Goal: Information Seeking & Learning: Learn about a topic

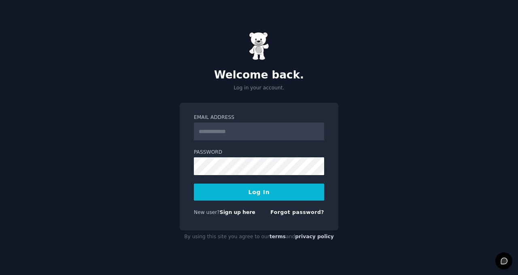
type input "**********"
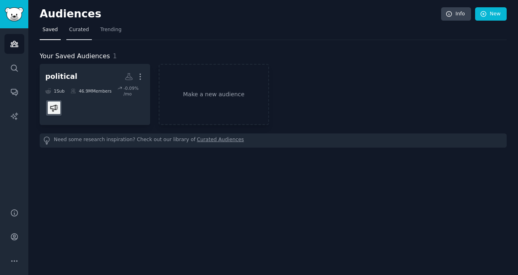
click at [80, 30] on span "Curated" at bounding box center [79, 29] width 20 height 7
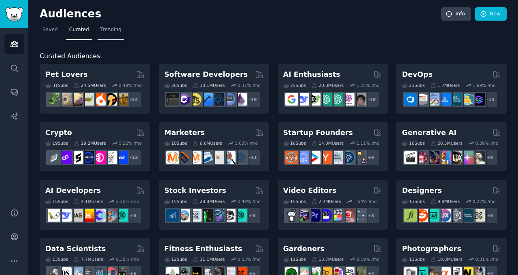
click at [111, 31] on span "Trending" at bounding box center [110, 29] width 21 height 7
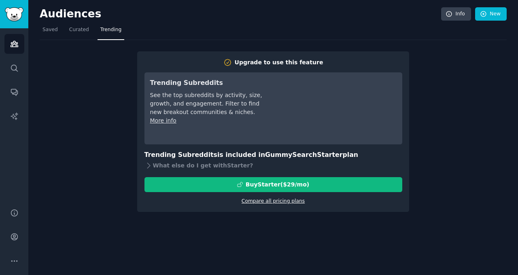
click at [265, 201] on link "Compare all pricing plans" at bounding box center [272, 201] width 63 height 6
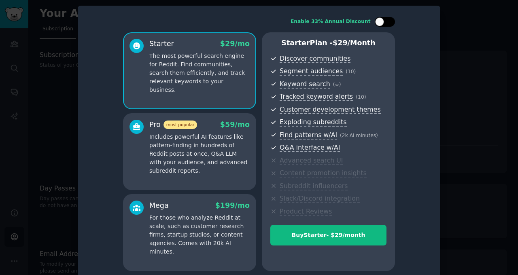
click at [387, 21] on div at bounding box center [389, 22] width 4 height 4
click at [380, 21] on icon at bounding box center [380, 22] width 4 height 4
click at [387, 21] on div at bounding box center [389, 22] width 4 height 4
checkbox input "true"
click at [461, 13] on div at bounding box center [259, 137] width 518 height 275
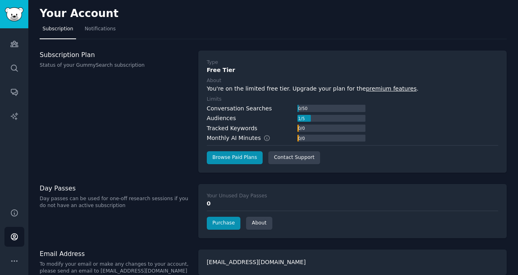
scroll to position [11, 0]
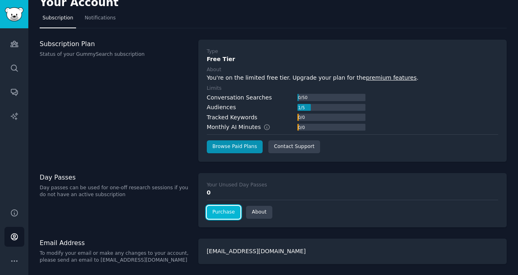
click at [222, 209] on link "Purchase" at bounding box center [224, 212] width 34 height 13
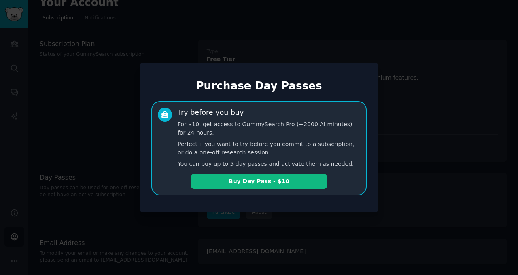
click at [459, 125] on div at bounding box center [259, 137] width 518 height 275
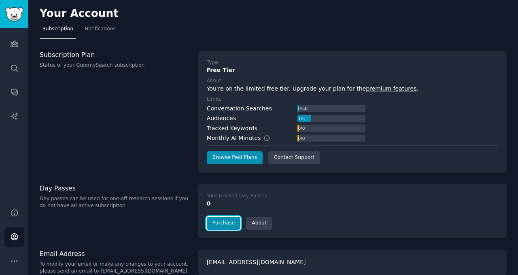
scroll to position [11, 0]
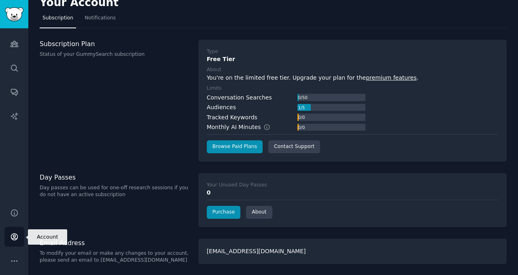
click at [13, 236] on icon "Sidebar" at bounding box center [14, 237] width 6 height 6
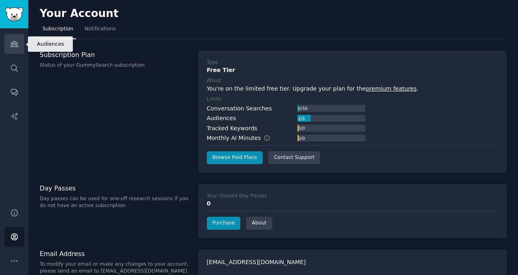
click at [16, 40] on icon "Sidebar" at bounding box center [14, 44] width 8 height 8
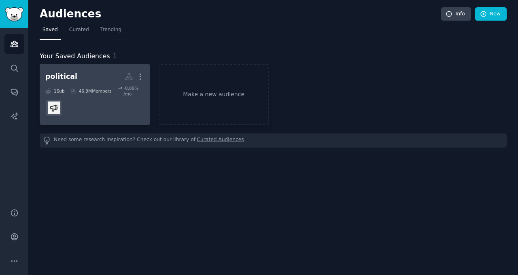
click at [110, 86] on div "1 Sub 46.9M Members -0.09 % /mo" at bounding box center [94, 90] width 99 height 11
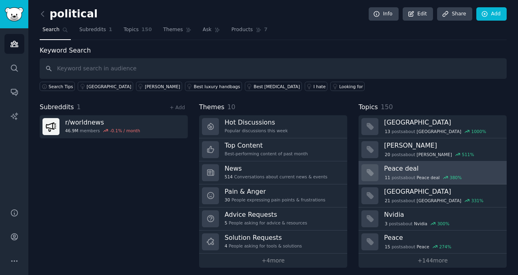
click at [402, 176] on div "11 post s about Peace deal 380 %" at bounding box center [423, 177] width 78 height 7
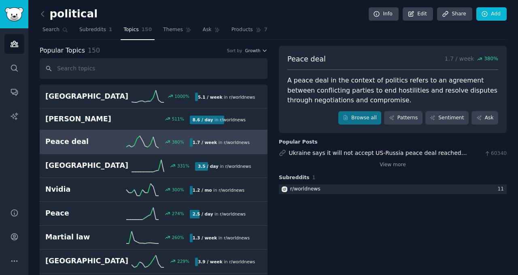
click at [42, 19] on link at bounding box center [45, 14] width 10 height 13
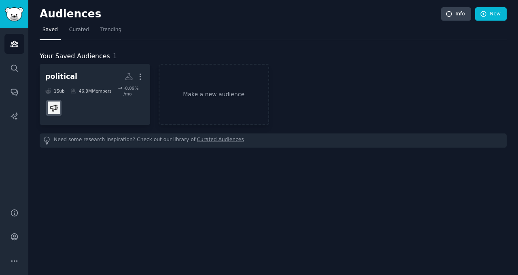
click at [42, 19] on h2 "Audiences" at bounding box center [240, 14] width 401 height 13
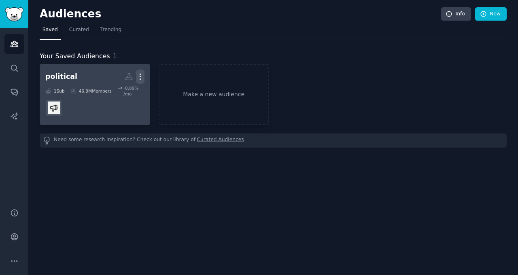
click at [140, 75] on icon "button" at bounding box center [140, 76] width 8 height 8
click at [124, 89] on p "Delete" at bounding box center [118, 93] width 19 height 8
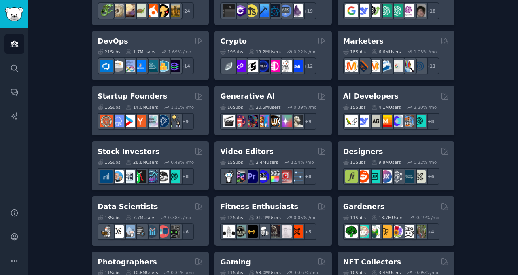
scroll to position [179, 0]
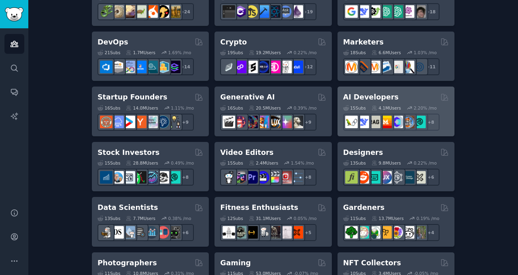
click at [367, 101] on h2 "AI Developers" at bounding box center [370, 97] width 55 height 10
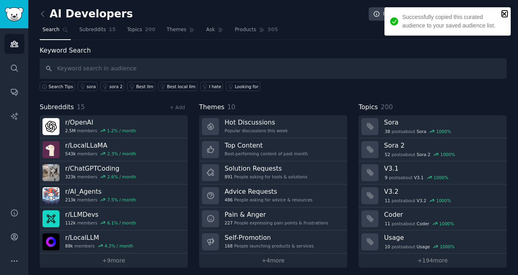
click at [505, 12] on icon "close" at bounding box center [504, 14] width 6 height 6
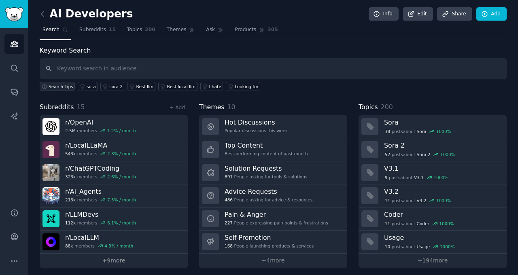
click at [63, 89] on button "Search Tips" at bounding box center [57, 86] width 35 height 9
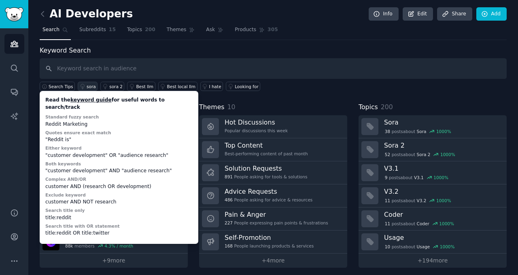
click at [88, 87] on div "sora" at bounding box center [91, 87] width 9 height 6
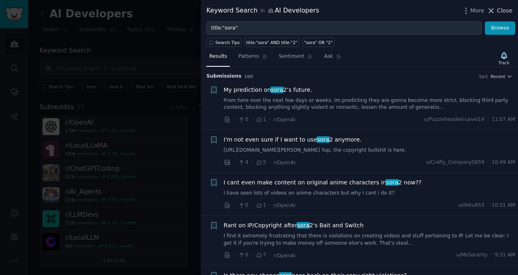
click at [504, 10] on span "Close" at bounding box center [504, 10] width 15 height 8
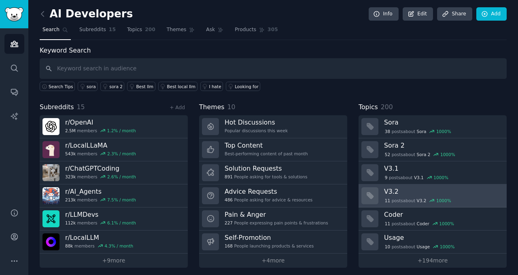
scroll to position [4, 0]
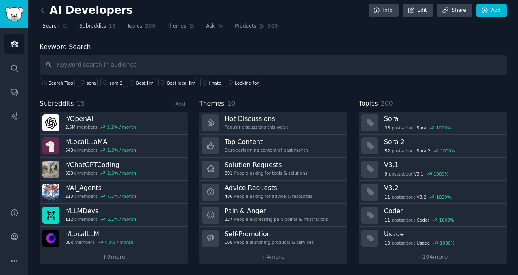
click at [95, 32] on link "Subreddits 15" at bounding box center [97, 28] width 42 height 17
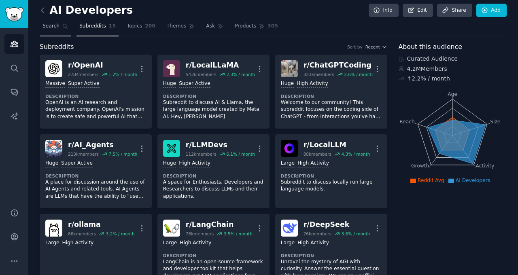
click at [57, 32] on link "Search" at bounding box center [55, 28] width 31 height 17
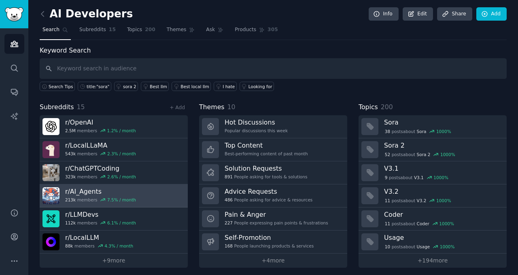
click at [100, 199] on icon at bounding box center [103, 200] width 6 height 6
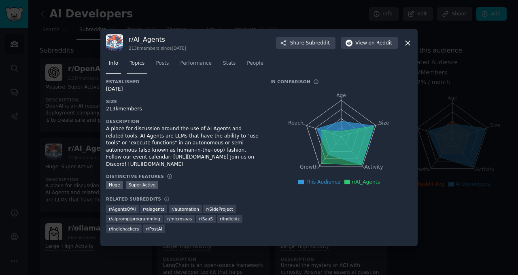
click at [135, 63] on span "Topics" at bounding box center [136, 63] width 15 height 7
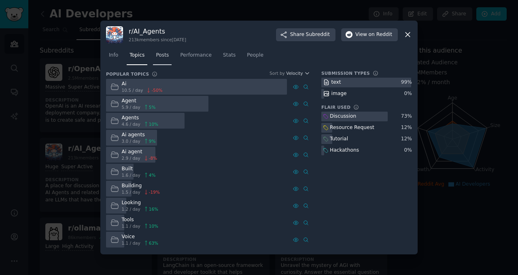
click at [164, 55] on span "Posts" at bounding box center [162, 55] width 13 height 7
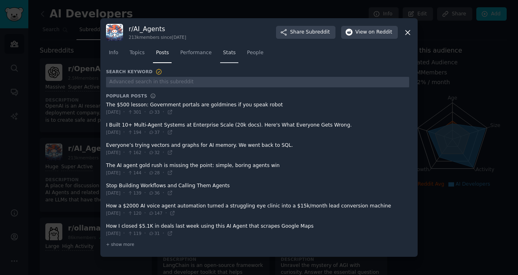
click at [225, 54] on span "Stats" at bounding box center [229, 52] width 13 height 7
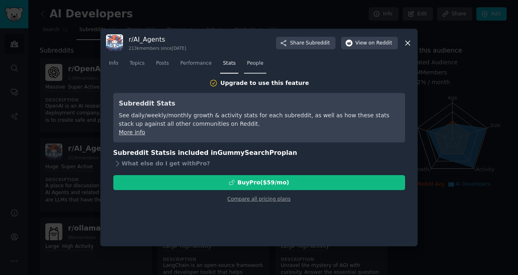
click at [258, 68] on link "People" at bounding box center [255, 65] width 22 height 17
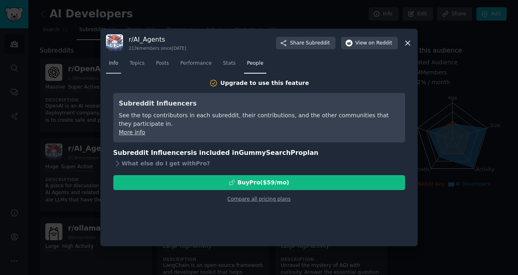
click at [114, 64] on span "Info" at bounding box center [113, 63] width 9 height 7
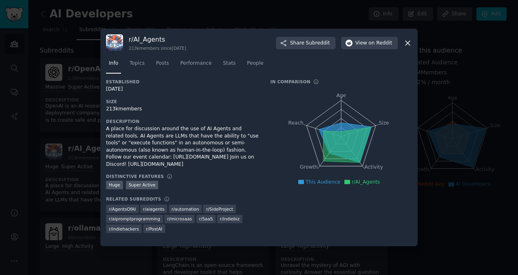
click at [406, 41] on icon at bounding box center [407, 43] width 8 height 8
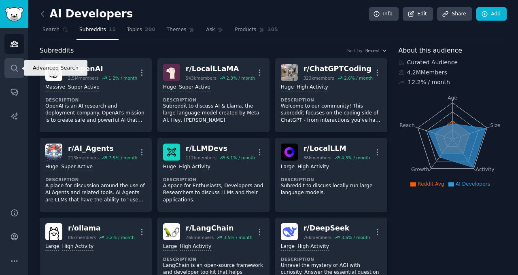
click at [14, 74] on link "Search" at bounding box center [14, 68] width 20 height 20
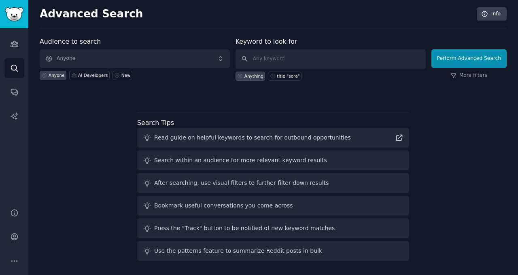
click at [235, 138] on div "Read guide on helpful keywords to search for outbound opportunities" at bounding box center [252, 137] width 197 height 8
click at [398, 139] on icon at bounding box center [399, 137] width 8 height 8
click at [12, 47] on icon "Sidebar" at bounding box center [14, 44] width 7 height 6
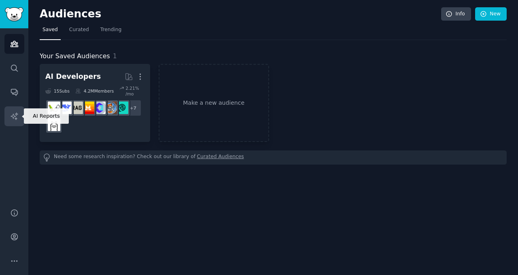
click at [16, 120] on icon "Sidebar" at bounding box center [14, 116] width 8 height 8
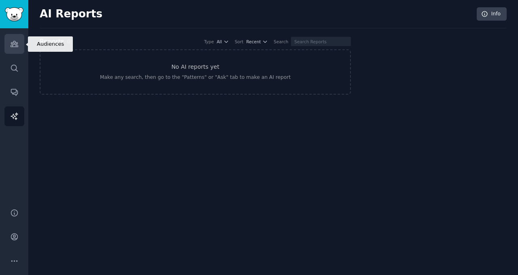
click at [14, 39] on link "Audiences" at bounding box center [14, 44] width 20 height 20
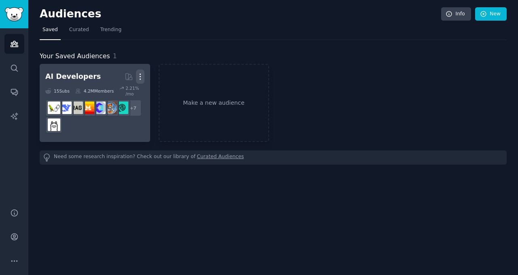
click at [140, 74] on icon "button" at bounding box center [140, 77] width 1 height 6
click at [114, 79] on p "View" at bounding box center [115, 79] width 13 height 8
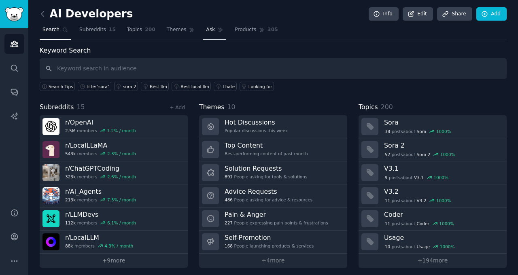
click at [210, 29] on span "Ask" at bounding box center [210, 29] width 9 height 7
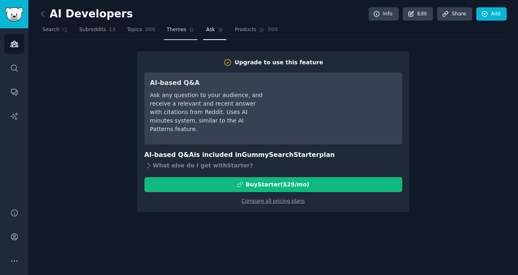
click at [175, 29] on span "Themes" at bounding box center [177, 29] width 20 height 7
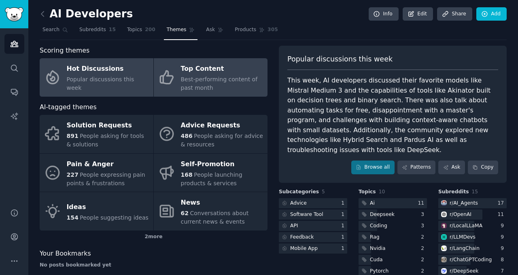
click at [181, 74] on div "Top Content" at bounding box center [222, 69] width 83 height 13
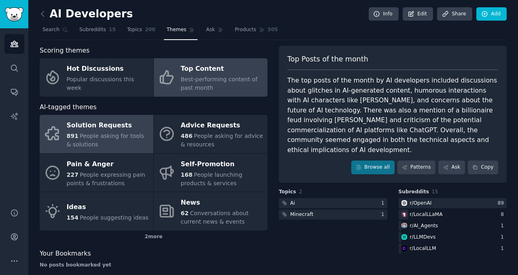
click at [85, 137] on span "People asking for tools & solutions" at bounding box center [105, 140] width 77 height 15
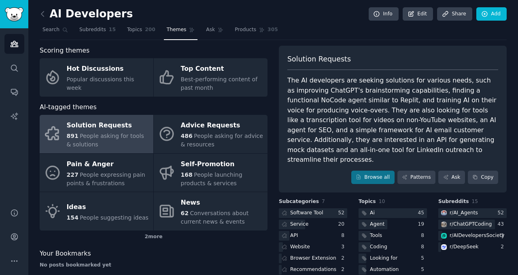
click at [368, 100] on div "The AI developers are seeking solutions for various needs, such as improving Ch…" at bounding box center [392, 120] width 211 height 89
click at [366, 99] on div "The AI developers are seeking solutions for various needs, such as improving Ch…" at bounding box center [392, 120] width 211 height 89
copy div "Replit"
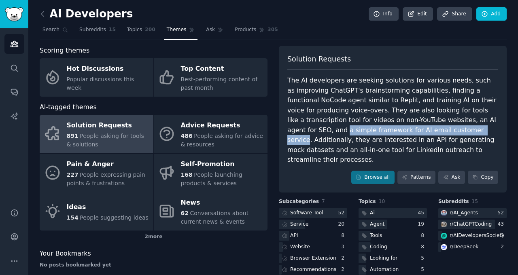
drag, startPoint x: 480, startPoint y: 120, endPoint x: 423, endPoint y: 130, distance: 57.1
click at [423, 130] on div "The AI developers are seeking solutions for various needs, such as improving Ch…" at bounding box center [392, 120] width 211 height 89
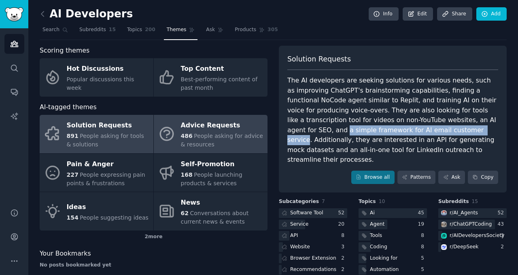
click at [184, 133] on span "486" at bounding box center [187, 136] width 12 height 6
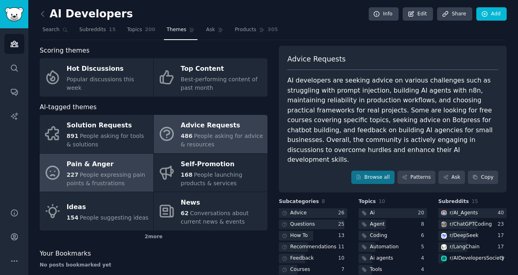
click at [119, 167] on div "Pain & Anger" at bounding box center [108, 164] width 83 height 13
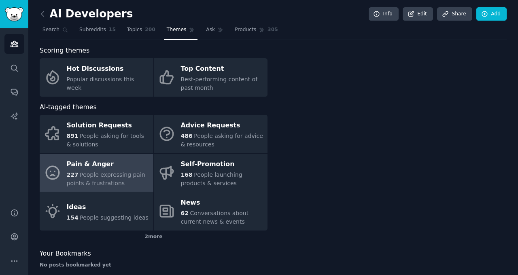
click at [119, 167] on div "Pain & Anger" at bounding box center [108, 164] width 83 height 13
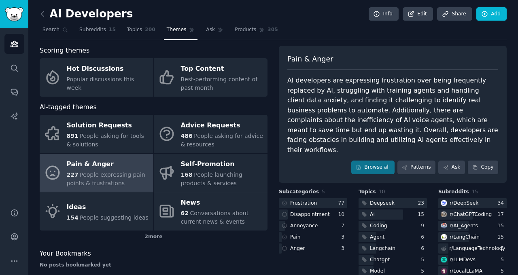
scroll to position [38, 0]
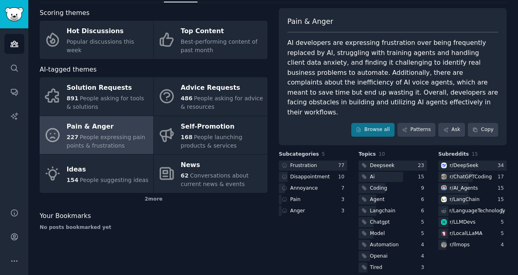
click at [119, 167] on div "Ideas" at bounding box center [108, 169] width 82 height 13
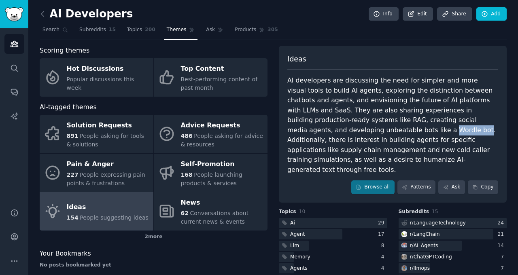
drag, startPoint x: 305, startPoint y: 129, endPoint x: 334, endPoint y: 129, distance: 28.7
click at [334, 129] on div "AI developers are discussing the need for simpler and more visual tools to buil…" at bounding box center [392, 125] width 211 height 99
copy div "Wordle bot"
